Goal: Information Seeking & Learning: Compare options

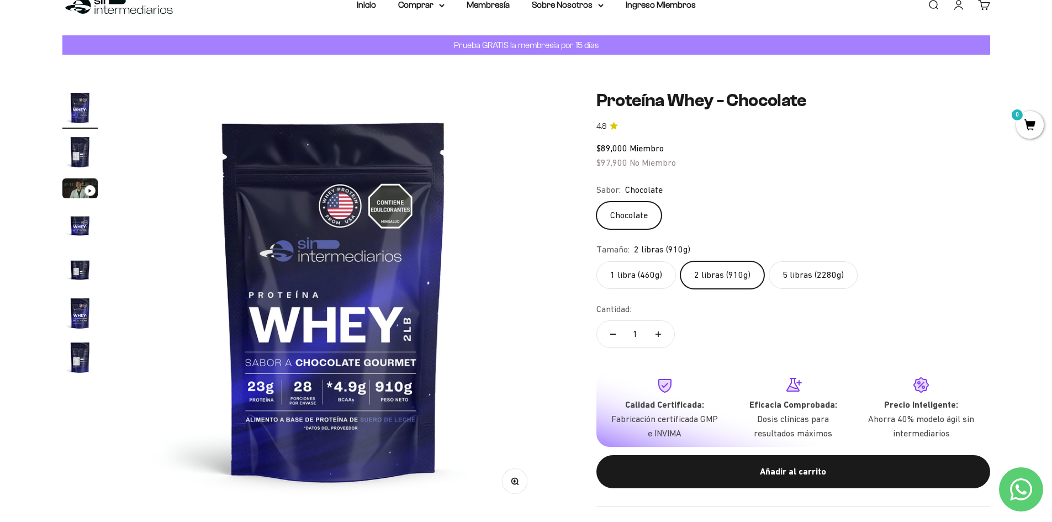
click at [827, 278] on label "5 libras (2280g)" at bounding box center [813, 275] width 89 height 28
click at [596, 261] on input "5 libras (2280g)" at bounding box center [596, 261] width 1 height 1
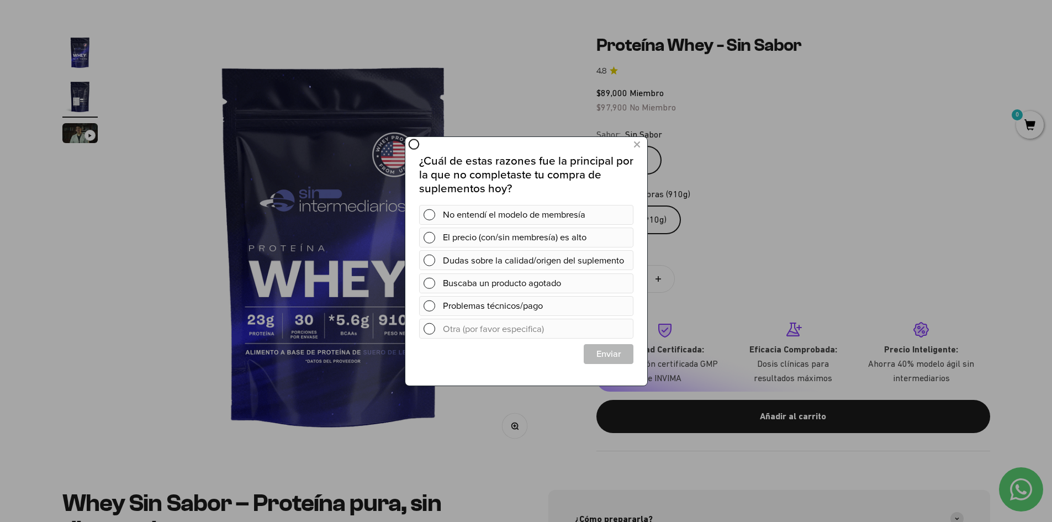
scroll to position [0, 432]
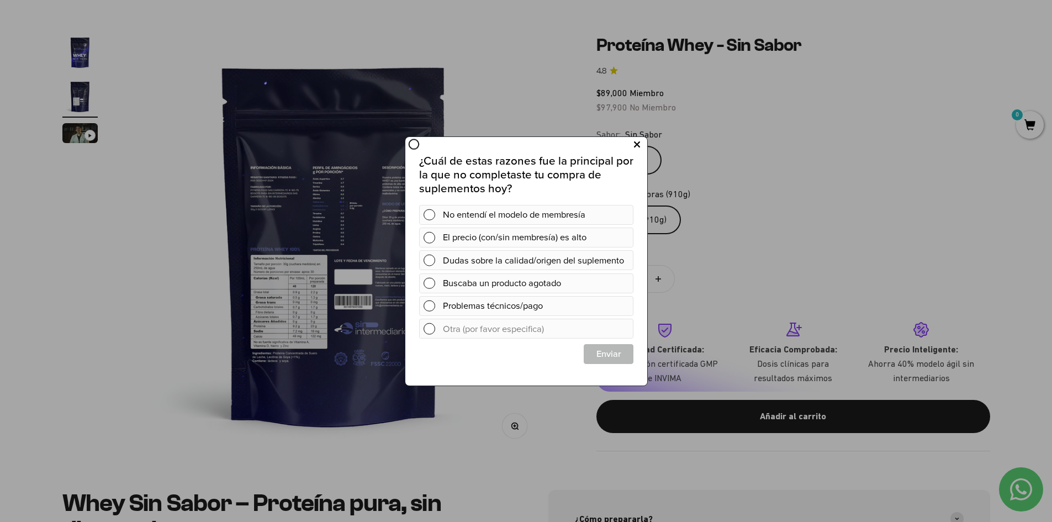
click at [637, 142] on icon at bounding box center [636, 144] width 6 height 15
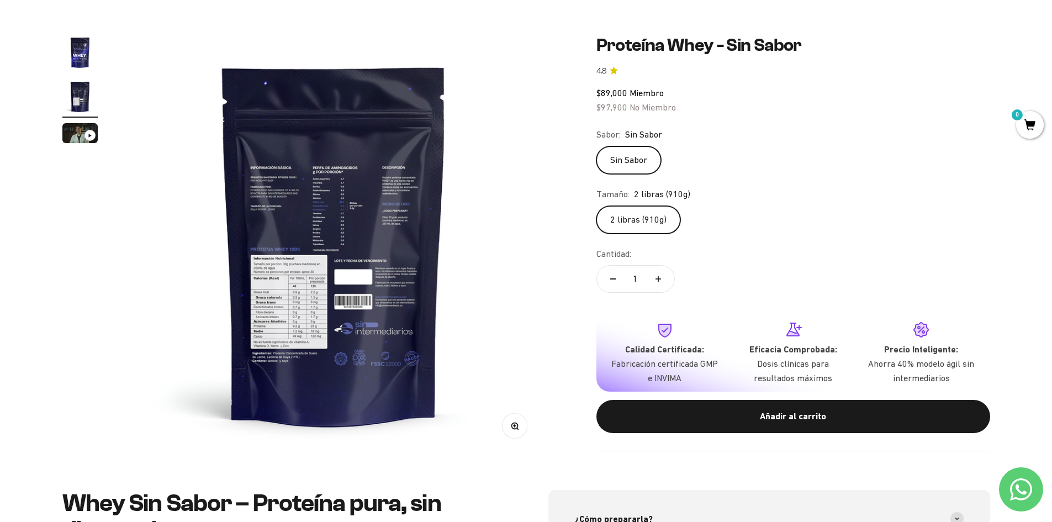
scroll to position [0, 0]
